Goal: Task Accomplishment & Management: Manage account settings

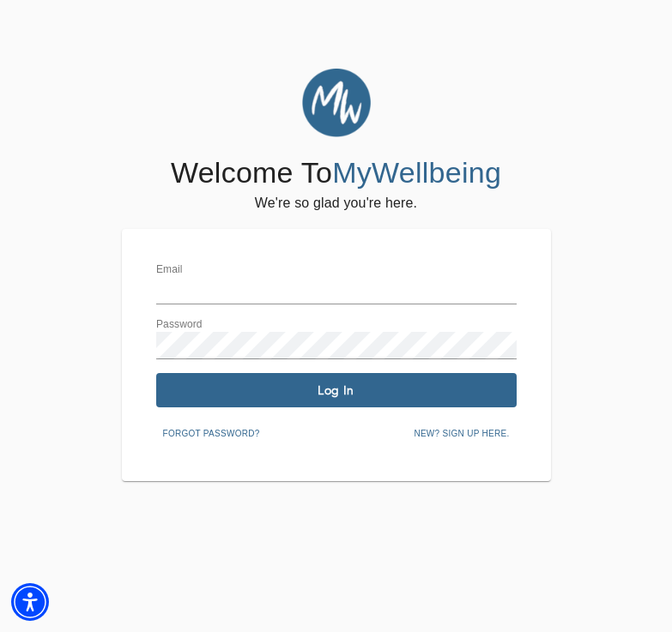
type input "[EMAIL_ADDRESS][DOMAIN_NAME]"
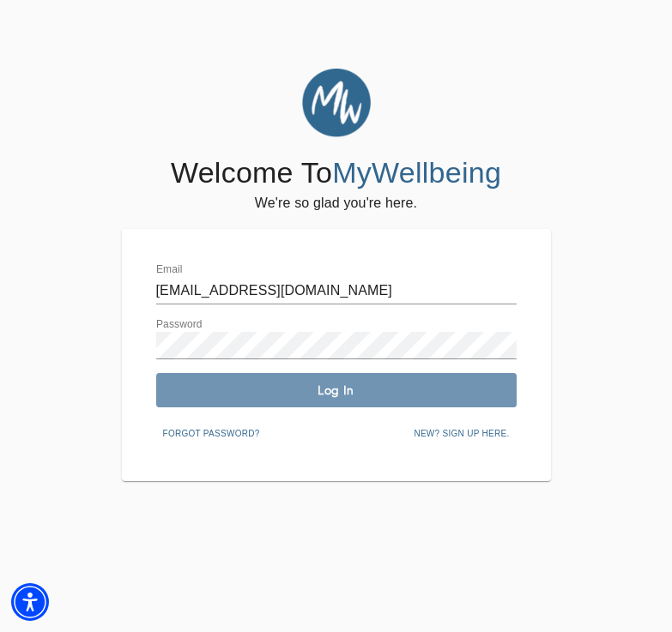
click at [263, 394] on span "Log In" at bounding box center [336, 391] width 347 height 16
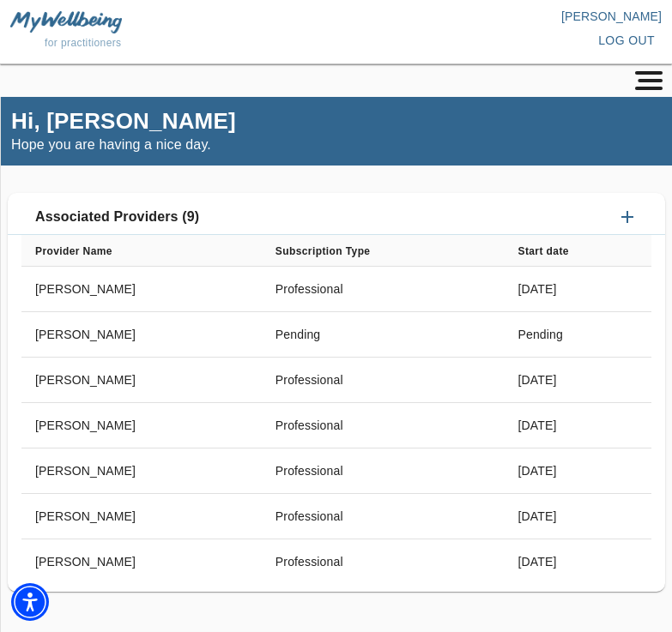
drag, startPoint x: 668, startPoint y: 573, endPoint x: 766, endPoint y: 567, distance: 98.0
click at [671, 567] on html "for practitioners Alexis Sturnick log out My Dashboard Profile About the Work A…" at bounding box center [336, 316] width 672 height 632
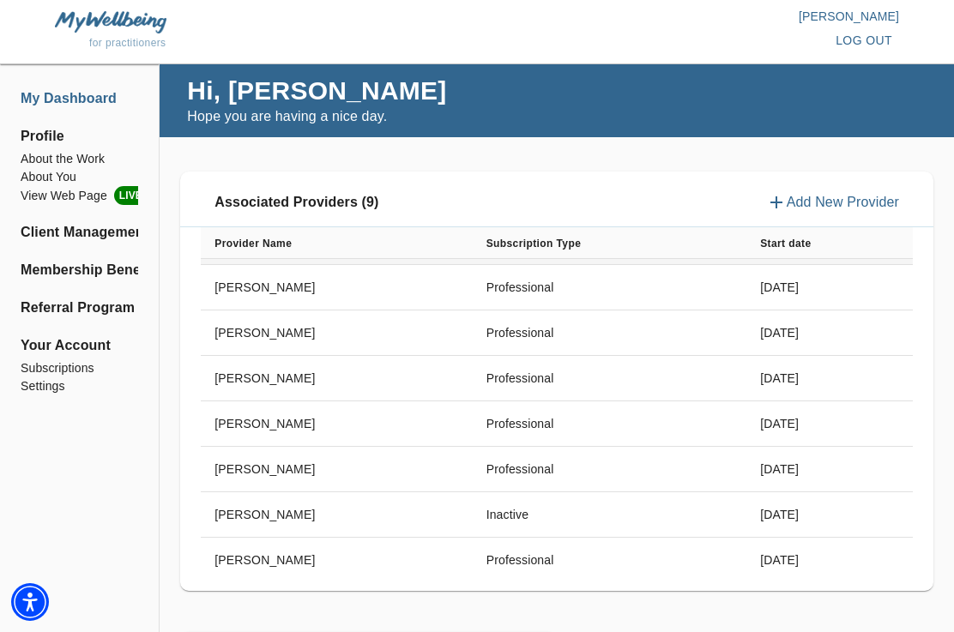
scroll to position [98, 0]
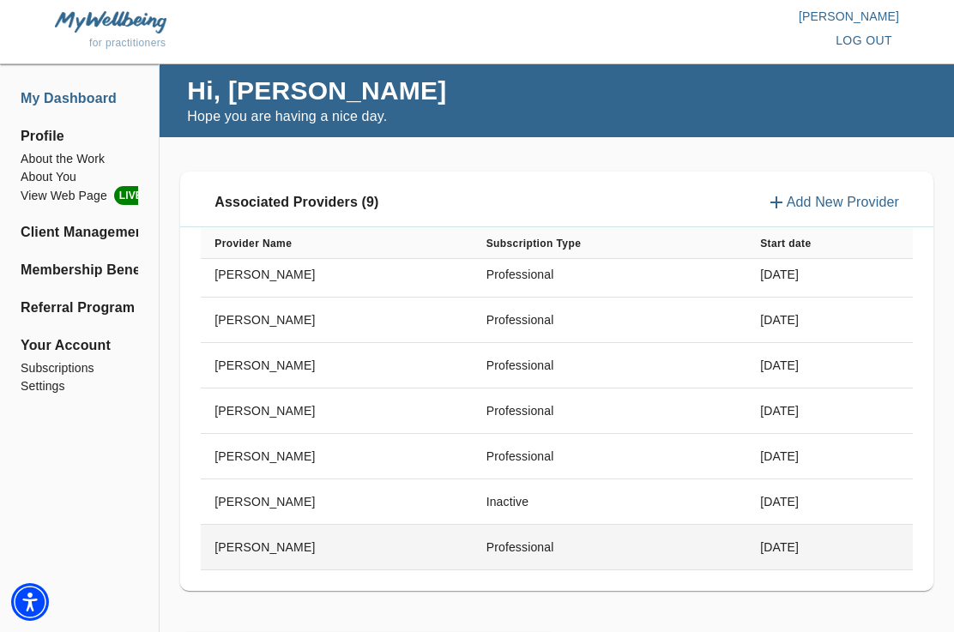
click at [318, 538] on td "[PERSON_NAME]" at bounding box center [336, 547] width 271 height 45
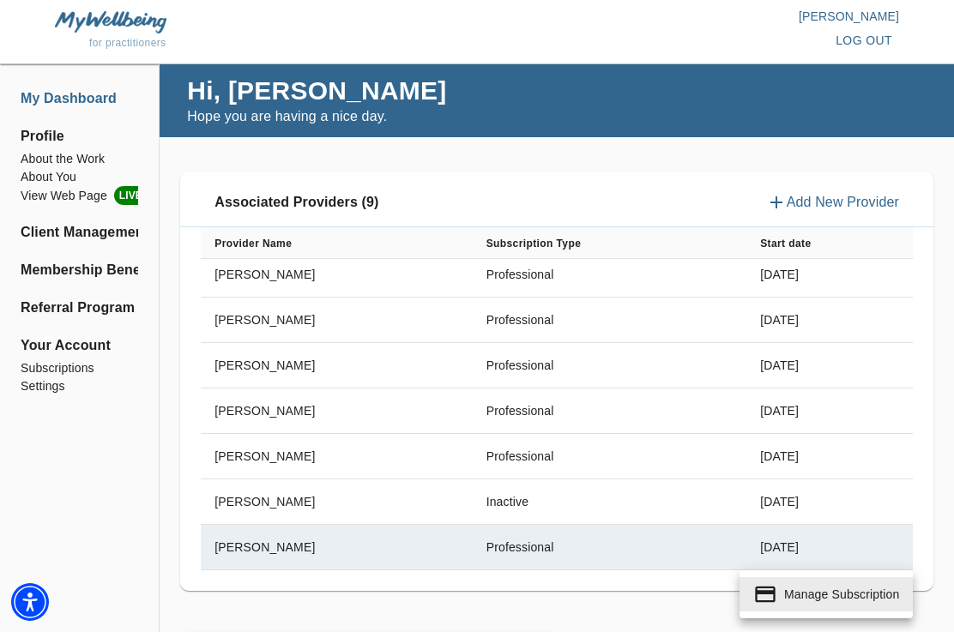
click at [876, 44] on div at bounding box center [477, 316] width 954 height 632
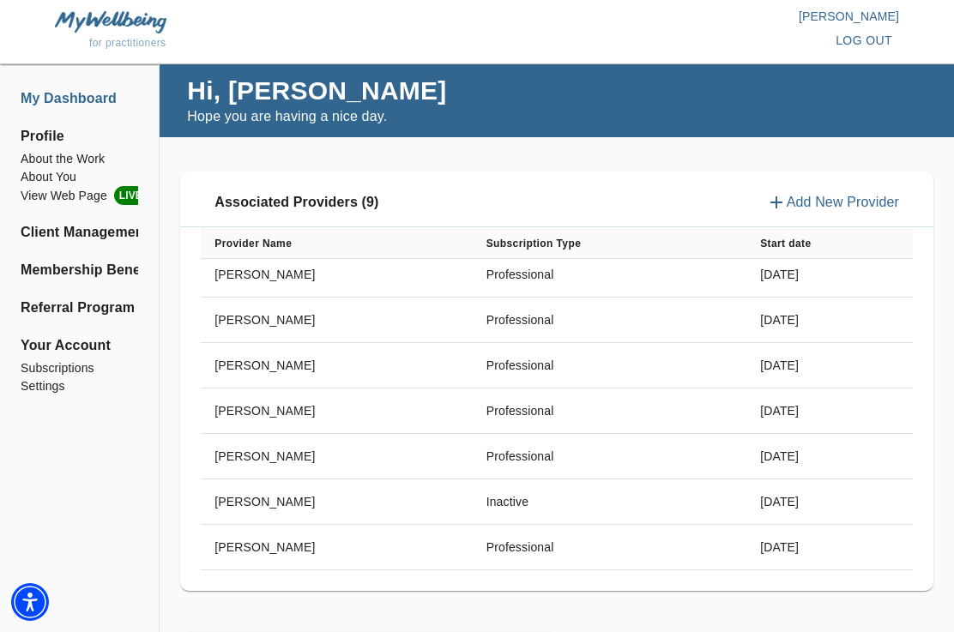
click at [874, 42] on span "log out" at bounding box center [864, 40] width 57 height 21
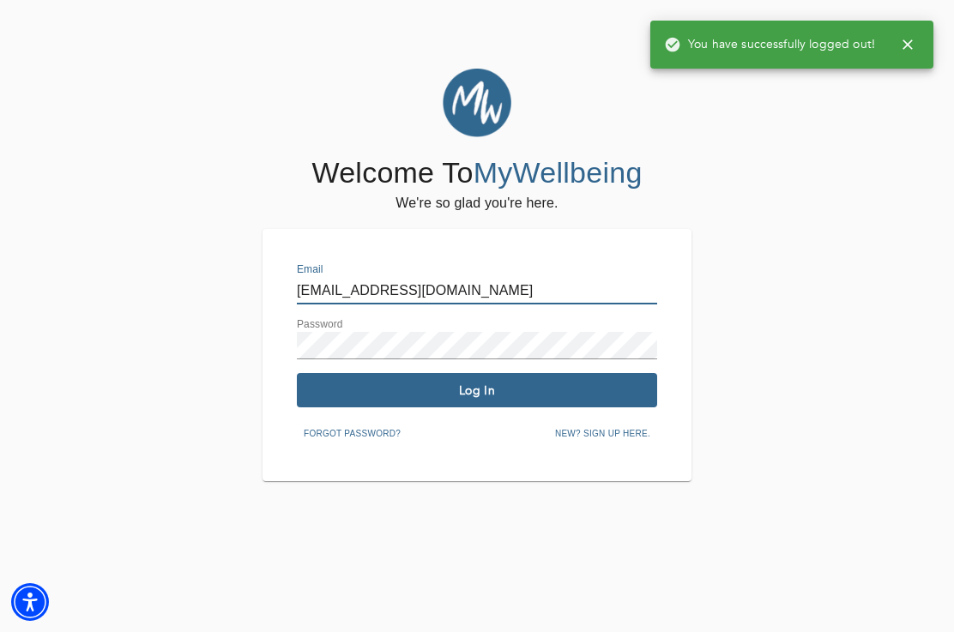
click at [305, 292] on input "[EMAIL_ADDRESS][DOMAIN_NAME]" at bounding box center [477, 290] width 360 height 27
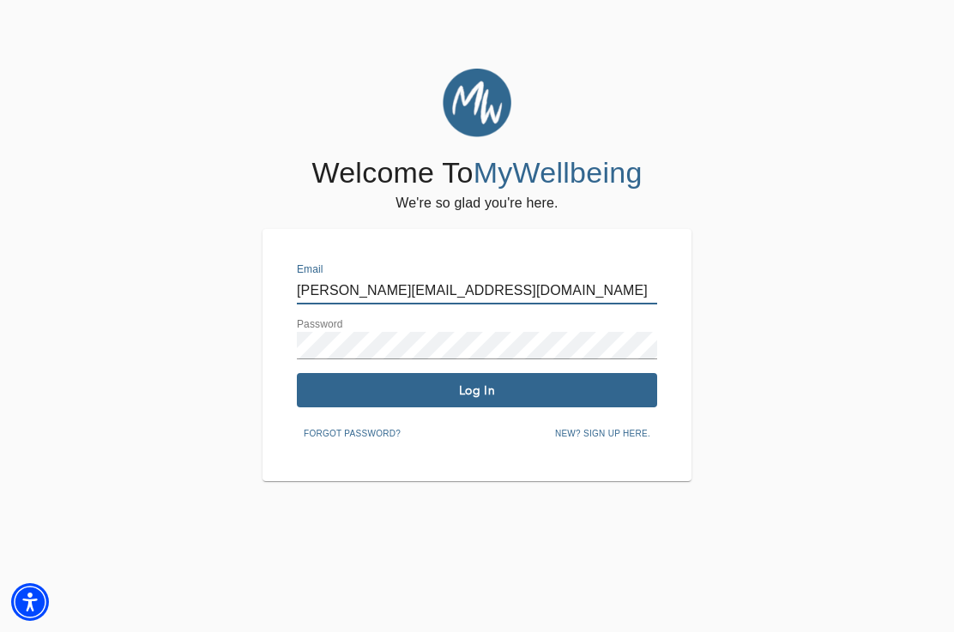
type input "[PERSON_NAME][EMAIL_ADDRESS][DOMAIN_NAME]"
click at [315, 360] on div "Email [PERSON_NAME][EMAIL_ADDRESS][DOMAIN_NAME] Password Log In Forgot password…" at bounding box center [477, 355] width 360 height 184
click at [343, 388] on span "Log In" at bounding box center [477, 391] width 347 height 16
